Goal: Navigation & Orientation: Find specific page/section

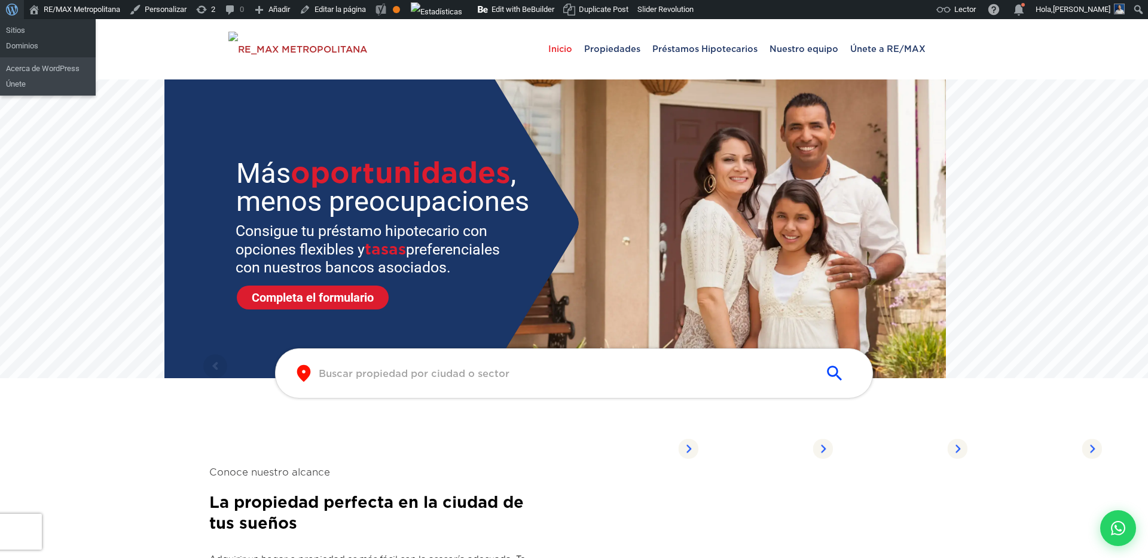
click at [14, 10] on span "Barra de herramientas" at bounding box center [12, 8] width 12 height 17
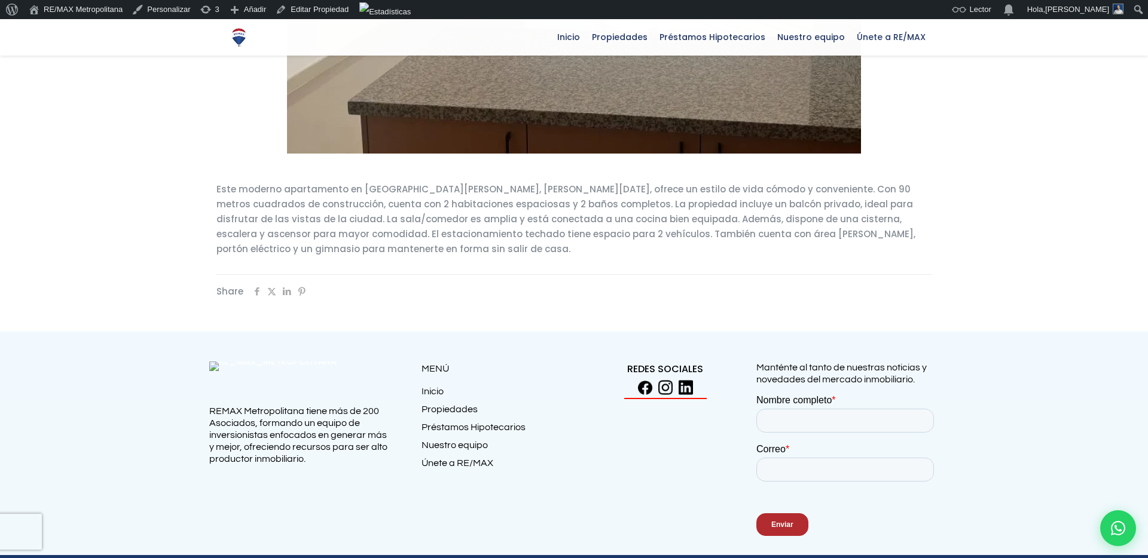
scroll to position [551, 0]
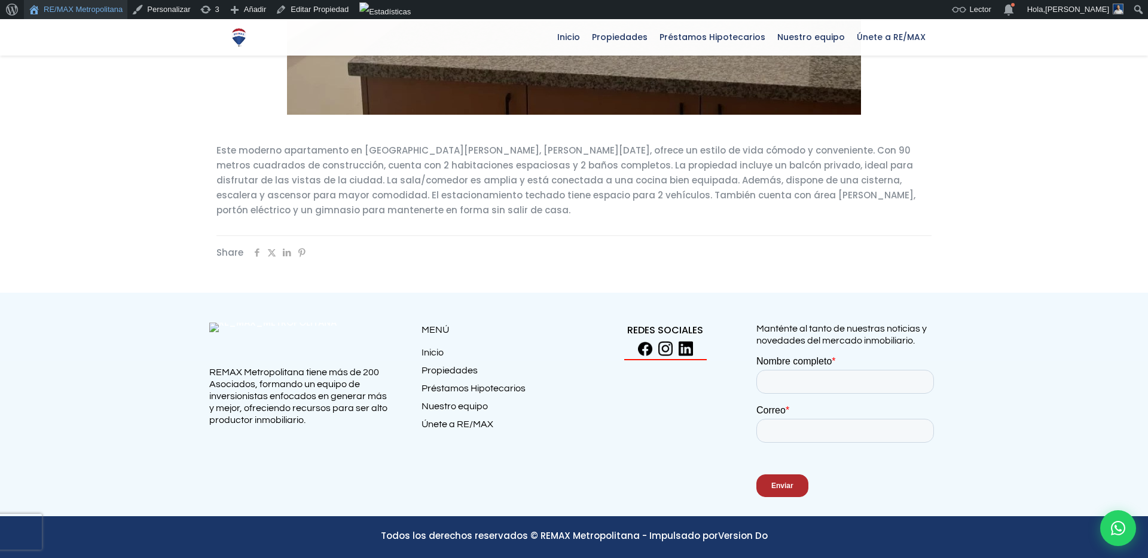
click at [106, 10] on link "RE/MAX Metropolitana" at bounding box center [75, 9] width 103 height 19
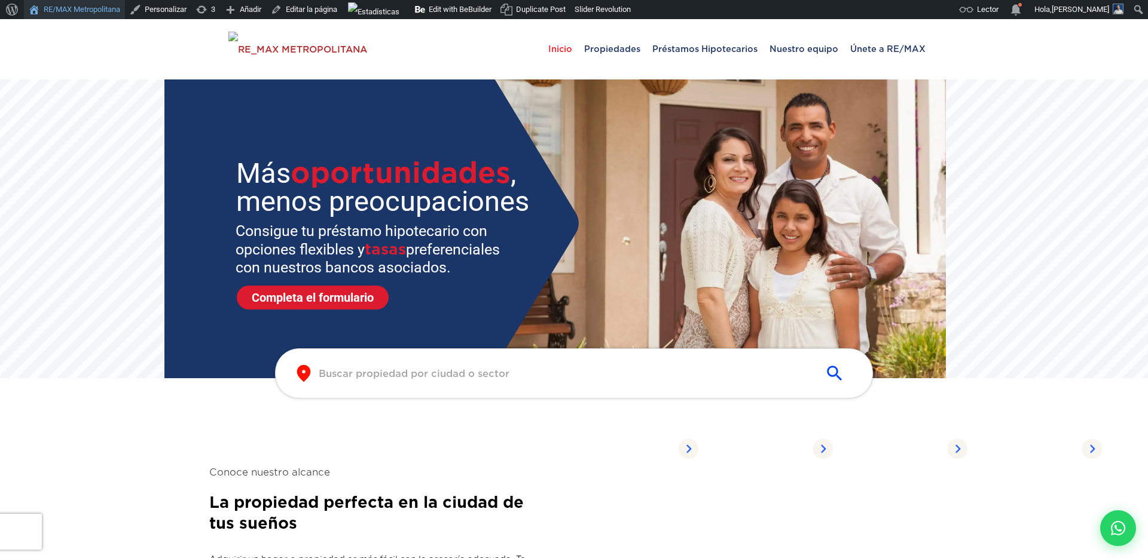
click at [80, 10] on link "RE/MAX Metropolitana" at bounding box center [74, 9] width 101 height 19
click at [110, 2] on link "RE/MAX Metropolitana" at bounding box center [74, 9] width 101 height 19
click at [100, 7] on link "RE/MAX Metropolitana" at bounding box center [74, 9] width 101 height 19
click at [304, 15] on link "Editar la página" at bounding box center [304, 9] width 76 height 19
